Goal: Task Accomplishment & Management: Use online tool/utility

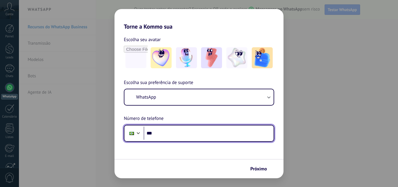
click at [162, 131] on input "***" at bounding box center [209, 133] width 130 height 13
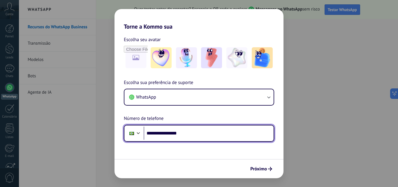
type input "**********"
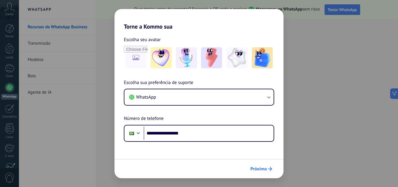
click at [262, 167] on span "Próximo" at bounding box center [258, 169] width 17 height 4
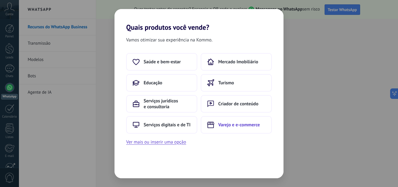
click at [218, 126] on button "Varejo e e-commerce" at bounding box center [236, 124] width 71 height 17
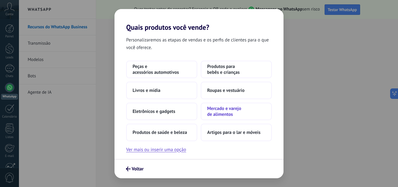
click at [222, 108] on span "Mercado e varejo de alimentos" at bounding box center [236, 112] width 58 height 12
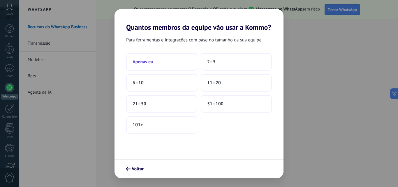
click at [176, 61] on button "Apenas eu" at bounding box center [161, 61] width 71 height 17
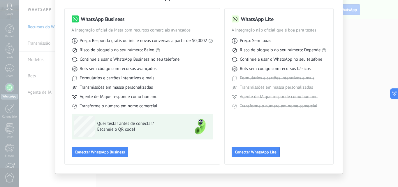
scroll to position [42, 0]
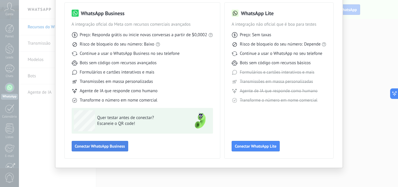
click at [95, 149] on button "Conectar WhatsApp Business" at bounding box center [100, 146] width 57 height 10
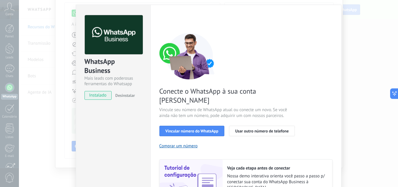
scroll to position [0, 0]
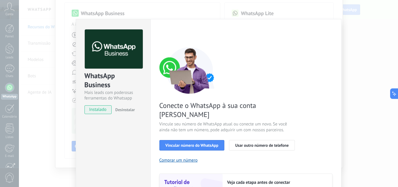
click at [71, 14] on div "WhatsApp Business Mais leads com poderosas ferramentas do Whatsapp instalado De…" at bounding box center [208, 93] width 379 height 187
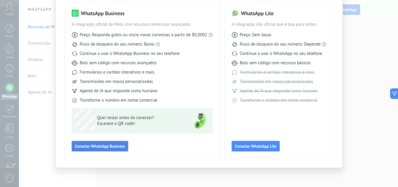
click at [81, 148] on span "Conectar WhatsApp Business" at bounding box center [100, 146] width 50 height 4
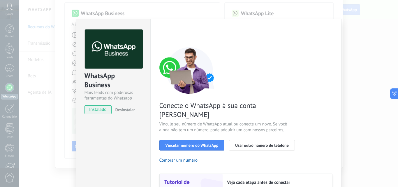
scroll to position [29, 0]
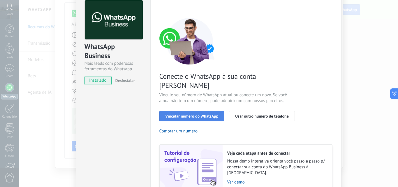
click at [195, 114] on span "Vincular número do WhatsApp" at bounding box center [192, 116] width 53 height 4
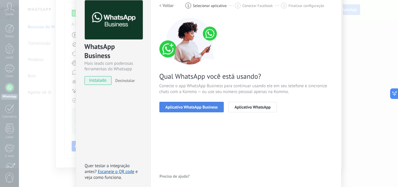
click at [195, 108] on span "Aplicativo WhatsApp Business" at bounding box center [192, 107] width 52 height 4
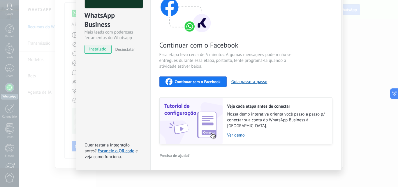
scroll to position [61, 0]
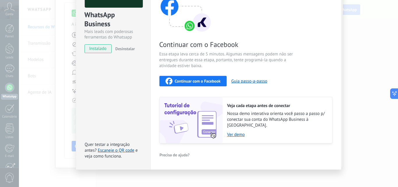
click at [94, 52] on span "instalado" at bounding box center [98, 48] width 27 height 9
click at [95, 50] on span "instalado" at bounding box center [98, 48] width 27 height 9
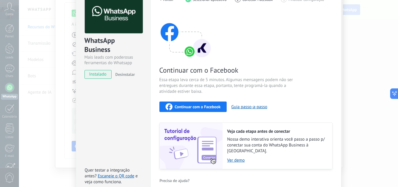
scroll to position [0, 0]
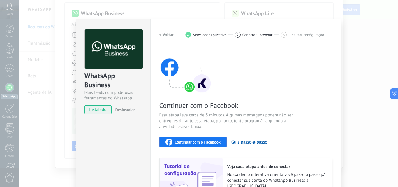
click at [345, 43] on div "WhatsApp Business Mais leads com poderosas ferramentas do Whatsapp instalado De…" at bounding box center [208, 93] width 379 height 187
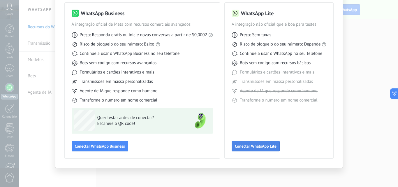
click at [242, 144] on span "Conectar WhatsApp Lite" at bounding box center [256, 146] width 42 height 4
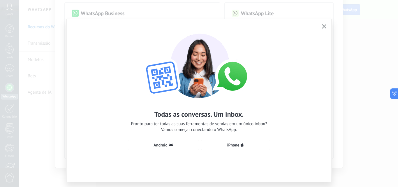
click at [322, 26] on icon "button" at bounding box center [324, 26] width 4 height 4
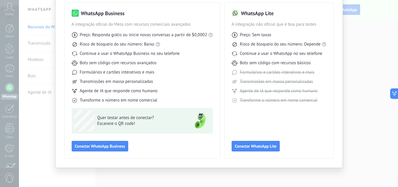
click at [38, 118] on div "Selecione sua ferramenta WhatsApp WhatsApp Business A integração oficial da Met…" at bounding box center [199, 93] width 398 height 187
click at [78, 145] on span "Conectar WhatsApp Business" at bounding box center [100, 146] width 50 height 4
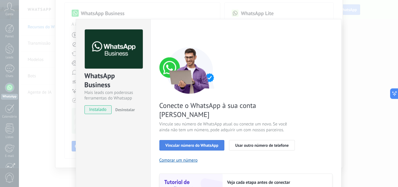
click at [166, 143] on span "Vincular número do WhatsApp" at bounding box center [192, 145] width 53 height 4
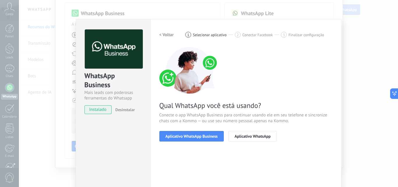
click at [166, 136] on span "Aplicativo WhatsApp Business" at bounding box center [192, 136] width 52 height 4
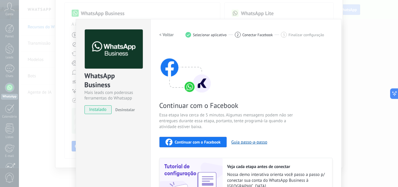
click at [167, 137] on button "Continuar com o Facebook" at bounding box center [192, 142] width 67 height 10
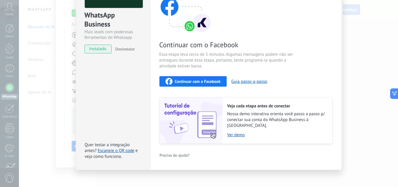
scroll to position [61, 0]
